Goal: Book appointment/travel/reservation

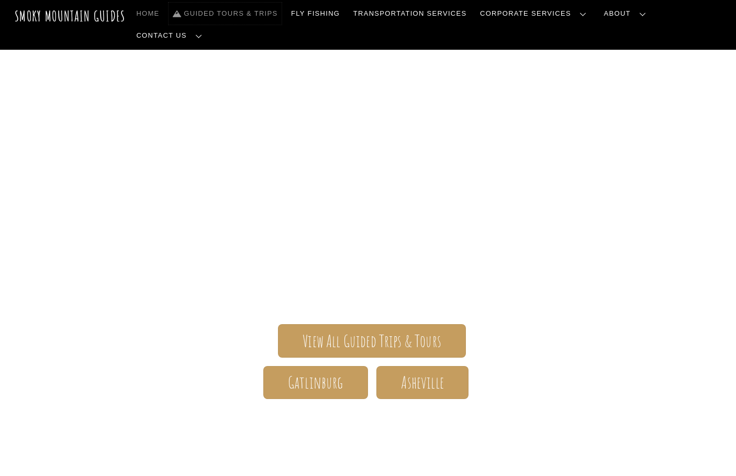
click at [276, 12] on link "Guided Tours & Trips" at bounding box center [225, 14] width 113 height 22
click at [320, 377] on span "Gatlinburg" at bounding box center [315, 382] width 55 height 11
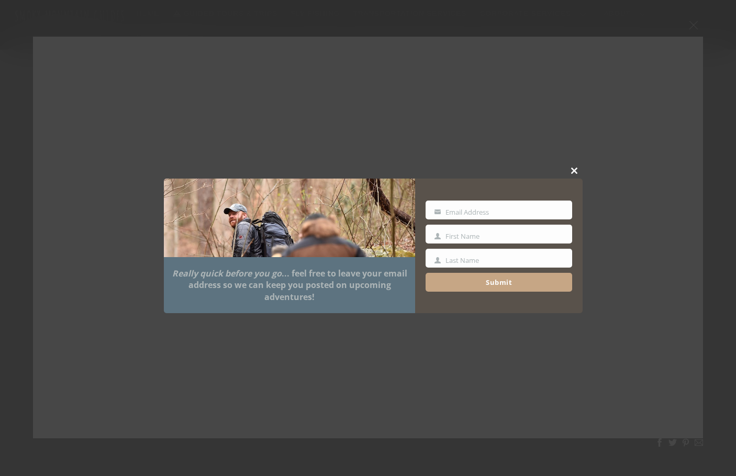
click at [574, 171] on span at bounding box center [575, 171] width 16 height 6
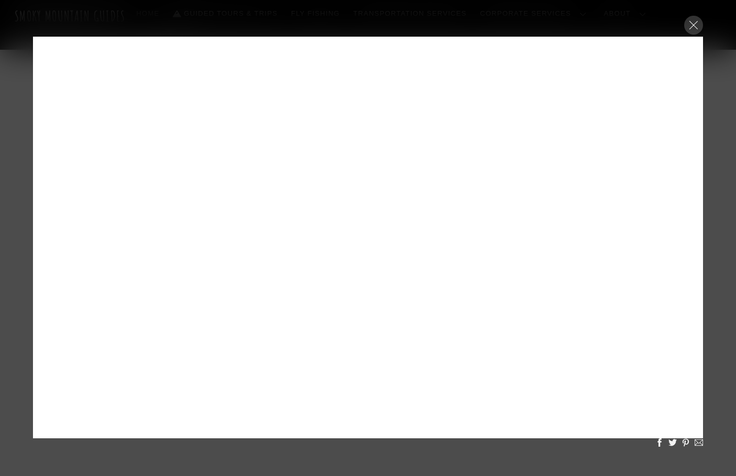
click at [693, 22] on div at bounding box center [693, 25] width 19 height 19
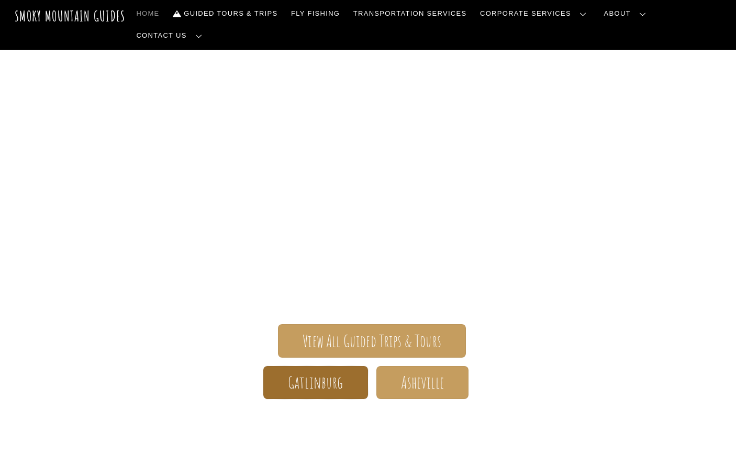
click at [314, 377] on span "Gatlinburg" at bounding box center [315, 382] width 55 height 11
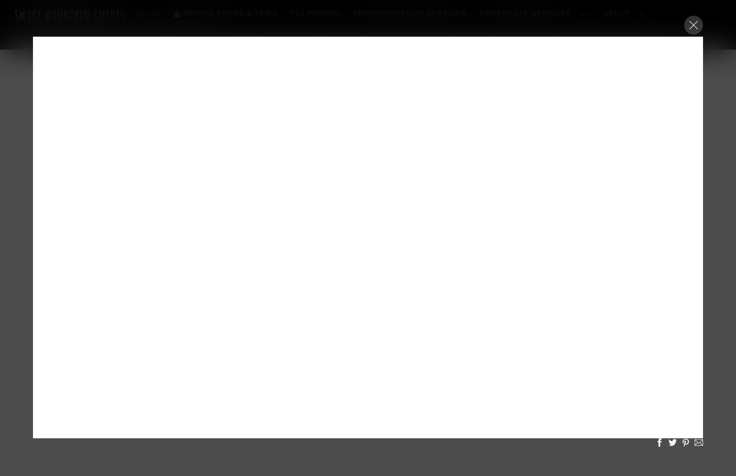
click at [695, 21] on div at bounding box center [693, 25] width 19 height 19
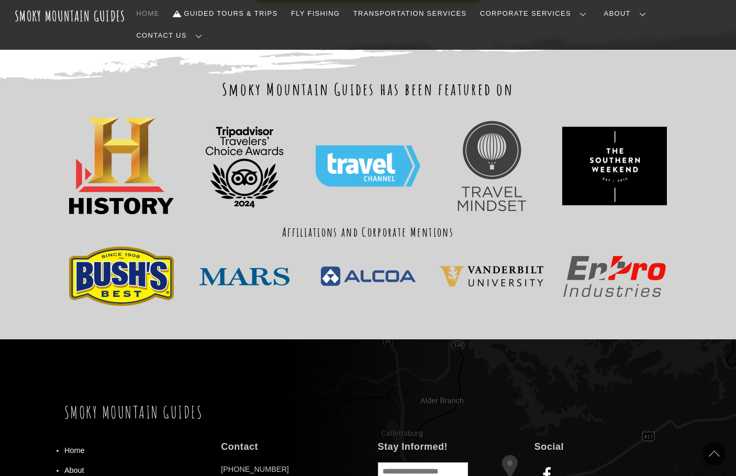
scroll to position [1028, 0]
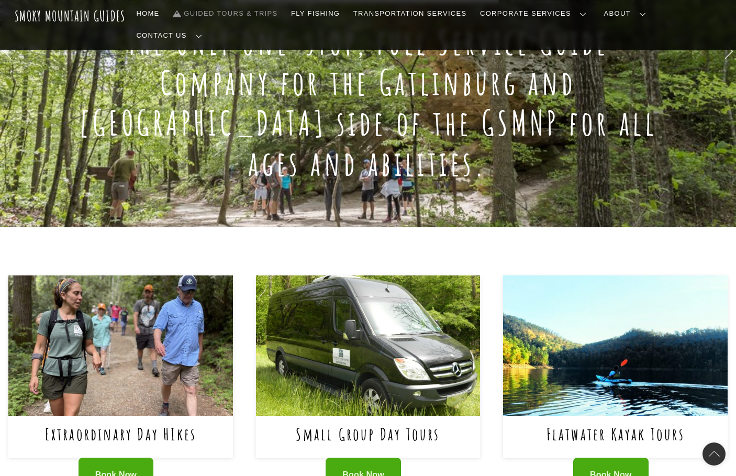
scroll to position [243, 0]
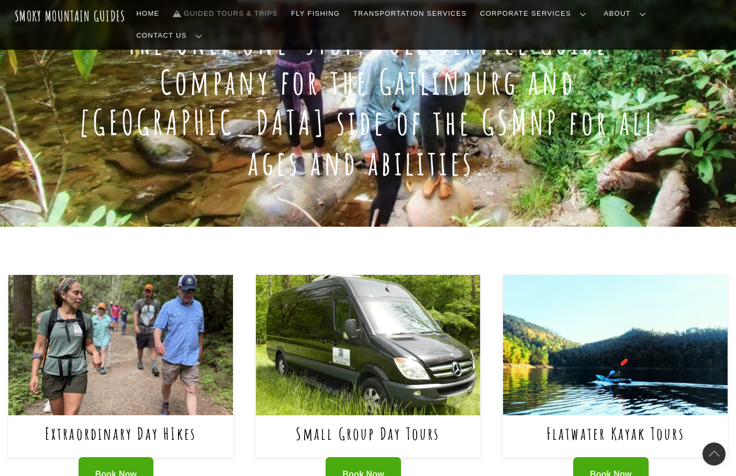
click at [346, 340] on img at bounding box center [368, 345] width 225 height 140
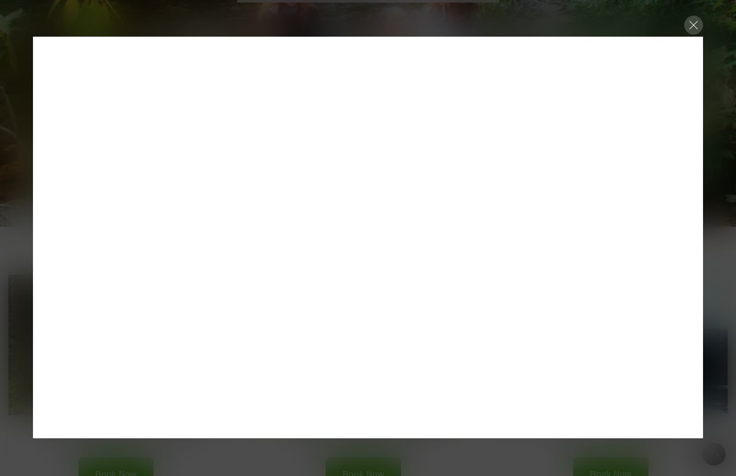
click at [691, 24] on div at bounding box center [693, 25] width 19 height 19
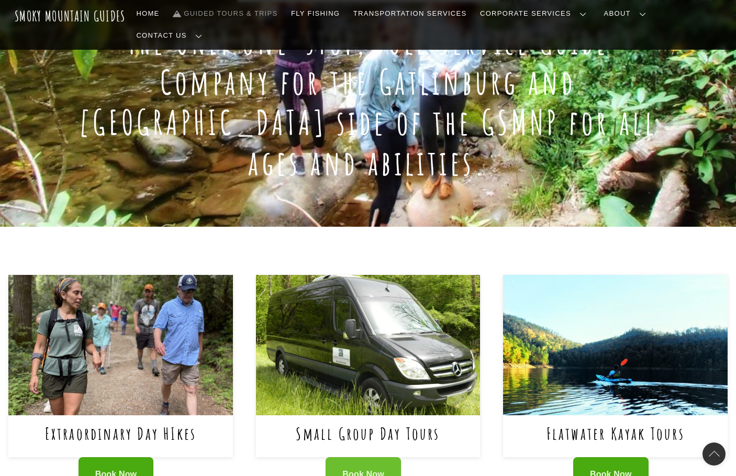
click at [365, 469] on span "Book Now" at bounding box center [363, 474] width 42 height 11
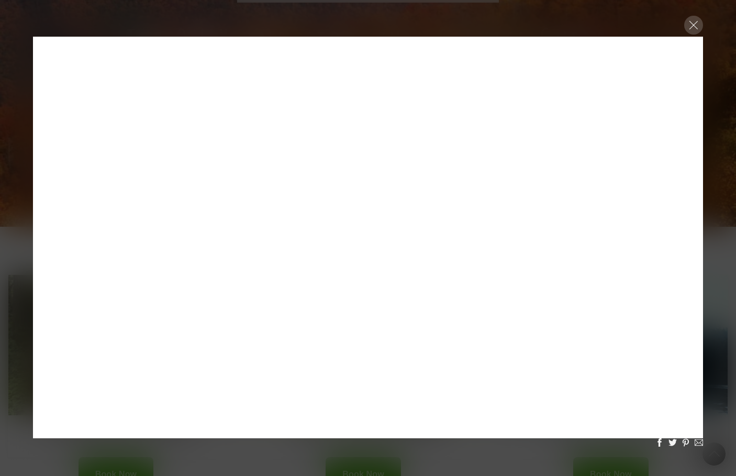
click at [689, 27] on div at bounding box center [693, 25] width 19 height 19
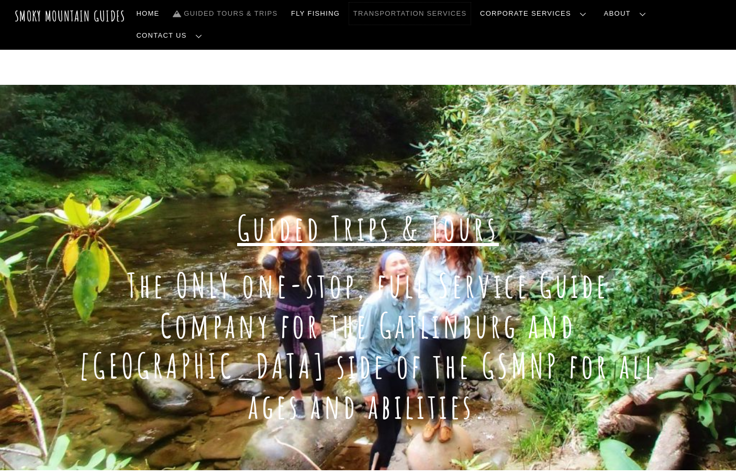
click at [443, 14] on link "Transportation Services" at bounding box center [409, 14] width 121 height 22
